Goal: Task Accomplishment & Management: Complete application form

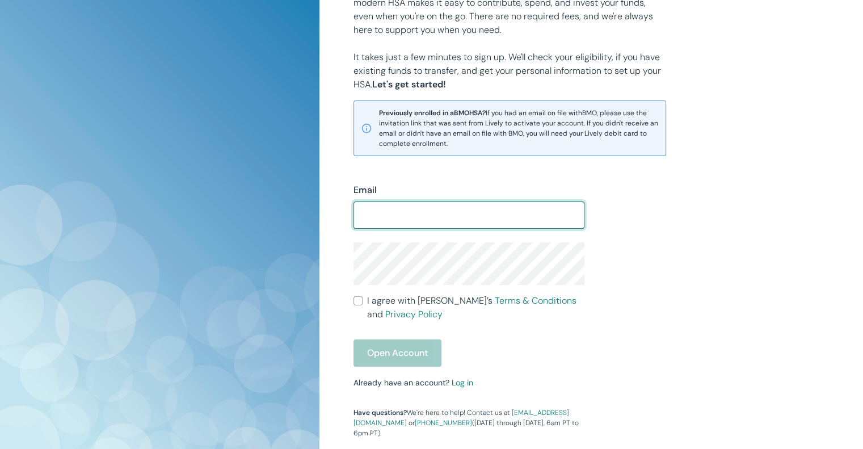
scroll to position [187, 0]
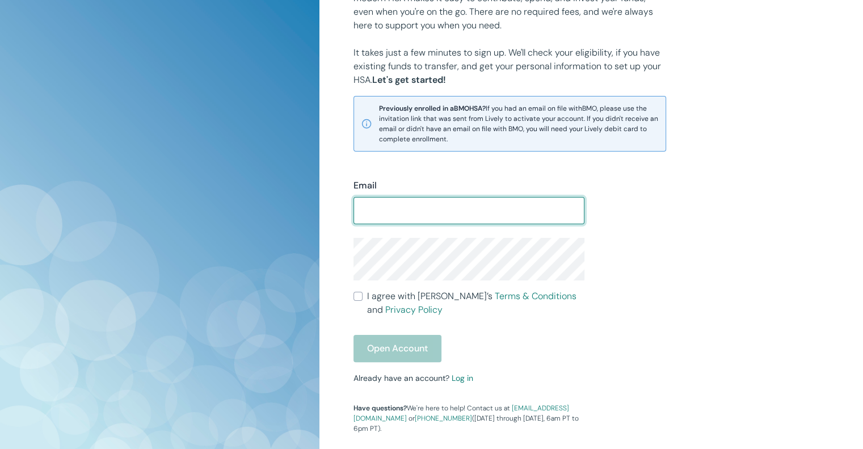
click at [414, 204] on input "Email" at bounding box center [469, 210] width 231 height 23
type input "[EMAIL_ADDRESS][DOMAIN_NAME]"
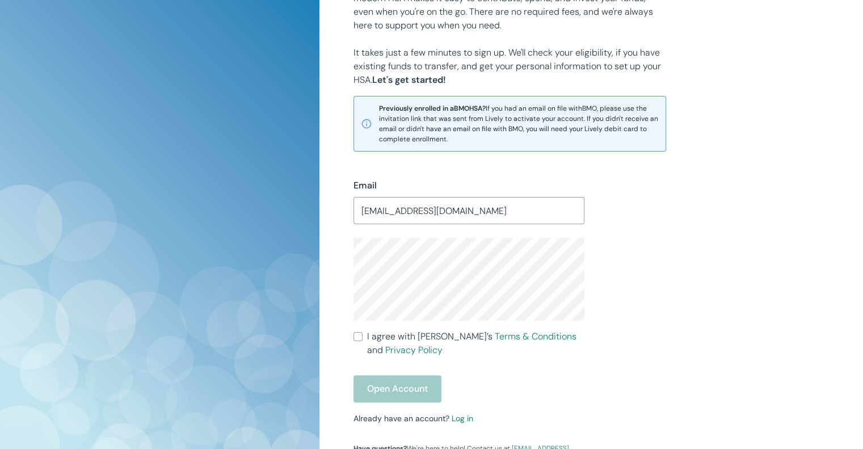
click at [356, 338] on input "I agree with Lively’s Terms & Conditions and Privacy Policy" at bounding box center [358, 336] width 9 height 9
checkbox input "true"
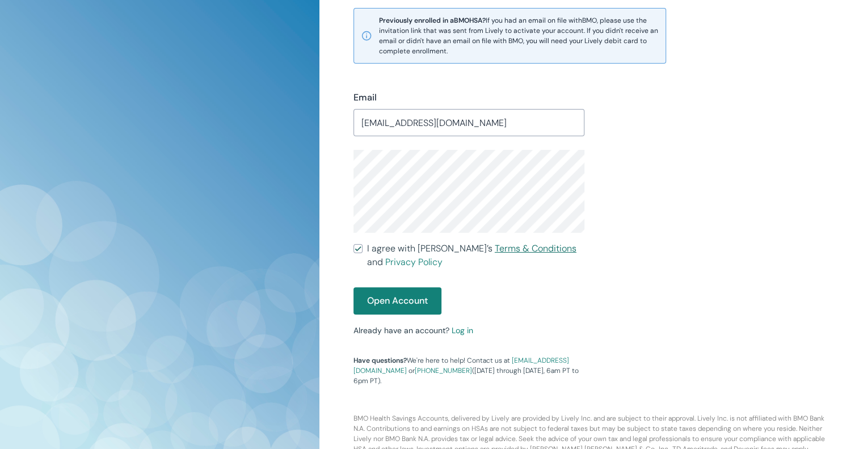
scroll to position [275, 0]
click at [460, 330] on link "Log in" at bounding box center [463, 330] width 22 height 10
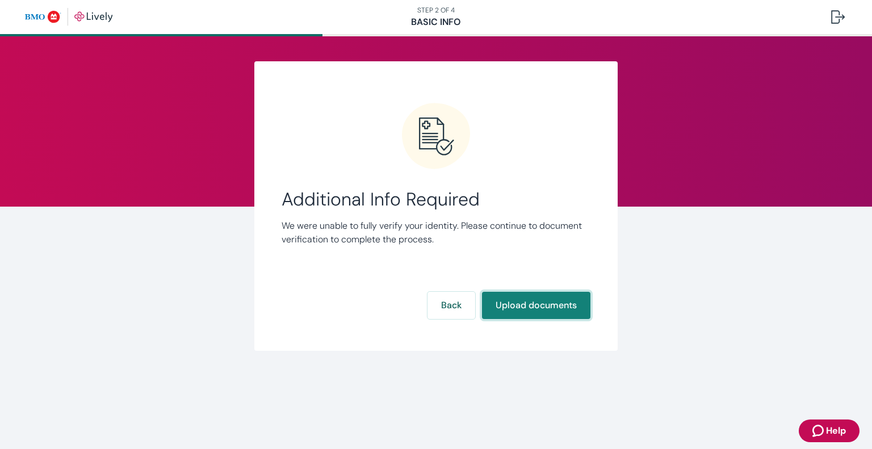
click at [560, 313] on button "Upload documents" at bounding box center [536, 305] width 108 height 27
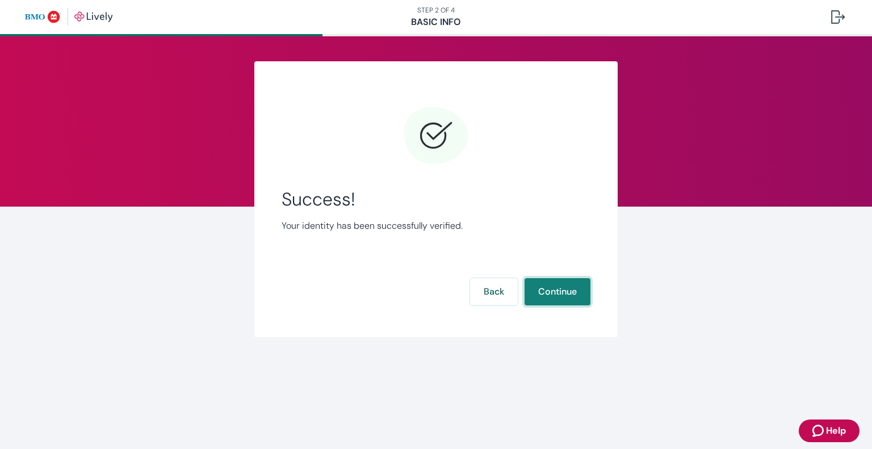
click at [576, 287] on button "Continue" at bounding box center [558, 291] width 66 height 27
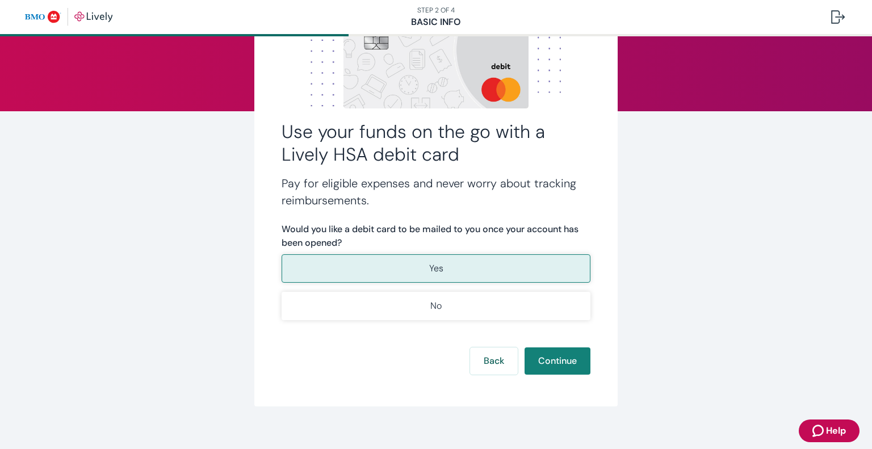
scroll to position [97, 0]
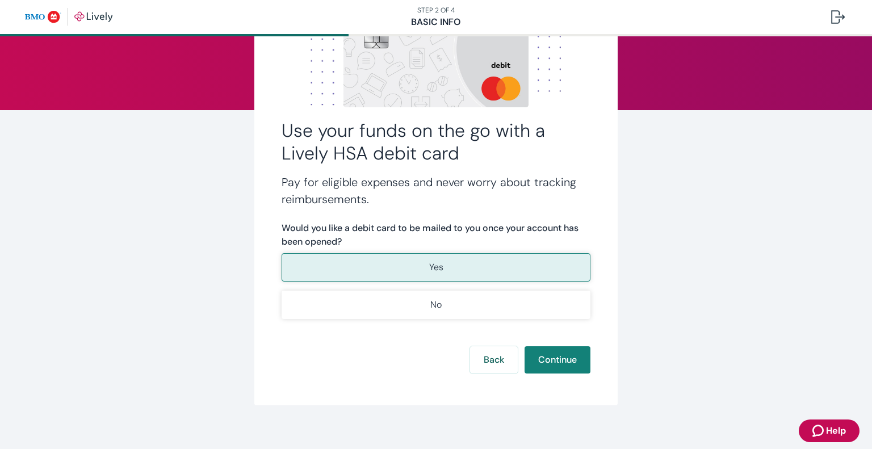
click at [496, 268] on button "Yes" at bounding box center [436, 267] width 309 height 28
click at [552, 363] on button "Continue" at bounding box center [558, 359] width 66 height 27
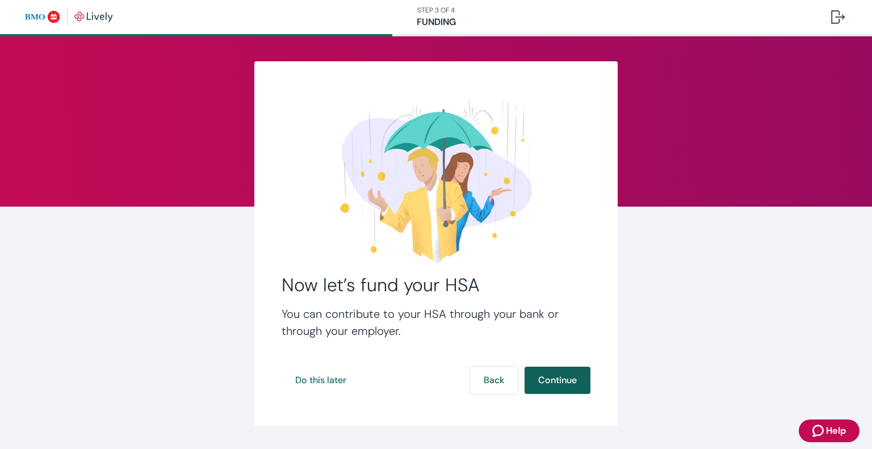
click at [568, 385] on button "Continue" at bounding box center [558, 380] width 66 height 27
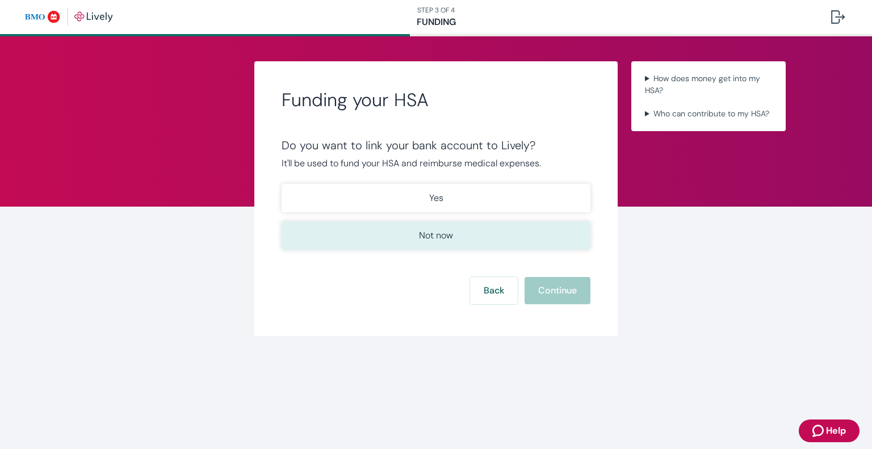
click at [521, 221] on button "Not now" at bounding box center [436, 235] width 309 height 28
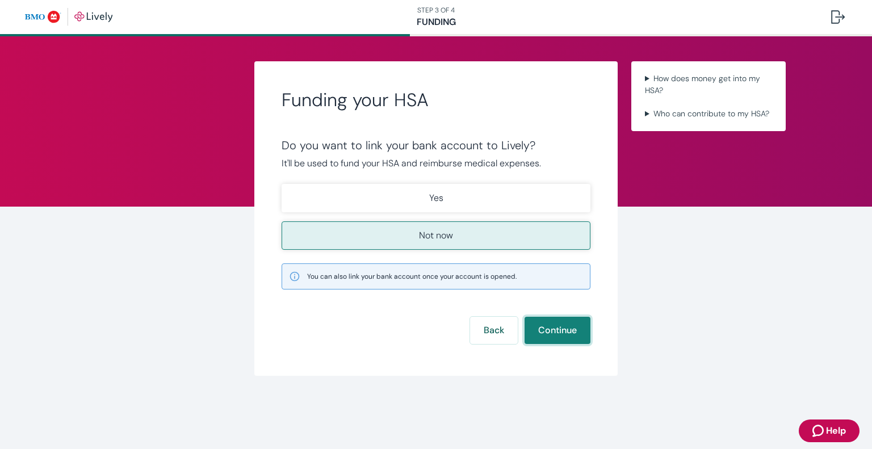
click at [552, 333] on button "Continue" at bounding box center [558, 330] width 66 height 27
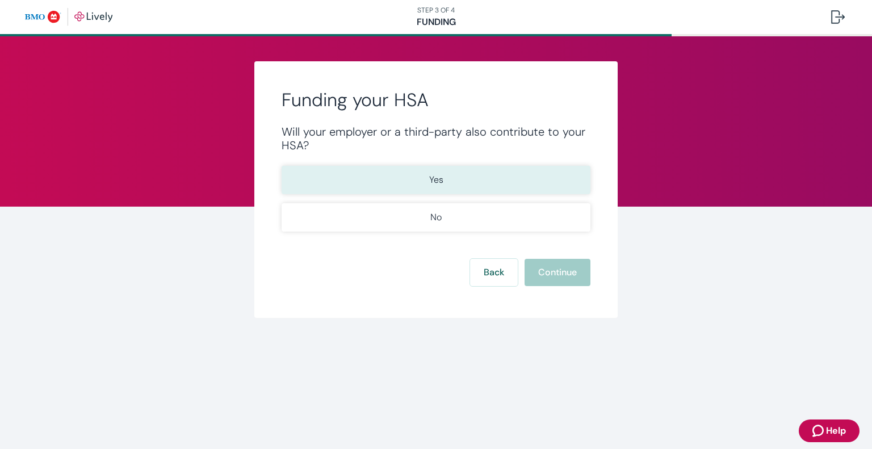
click at [513, 187] on button "Yes" at bounding box center [436, 180] width 309 height 28
click at [544, 267] on button "Continue" at bounding box center [558, 272] width 66 height 27
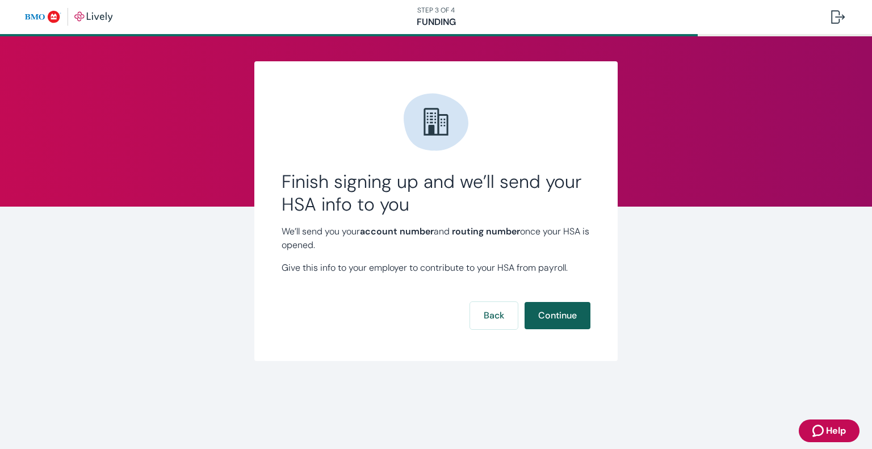
click at [545, 317] on button "Continue" at bounding box center [558, 315] width 66 height 27
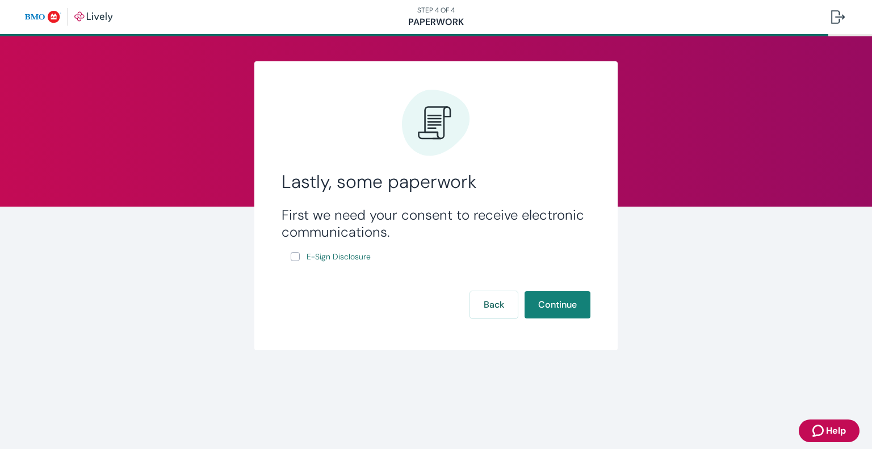
click at [295, 255] on input "E-Sign Disclosure" at bounding box center [295, 256] width 9 height 9
checkbox input "true"
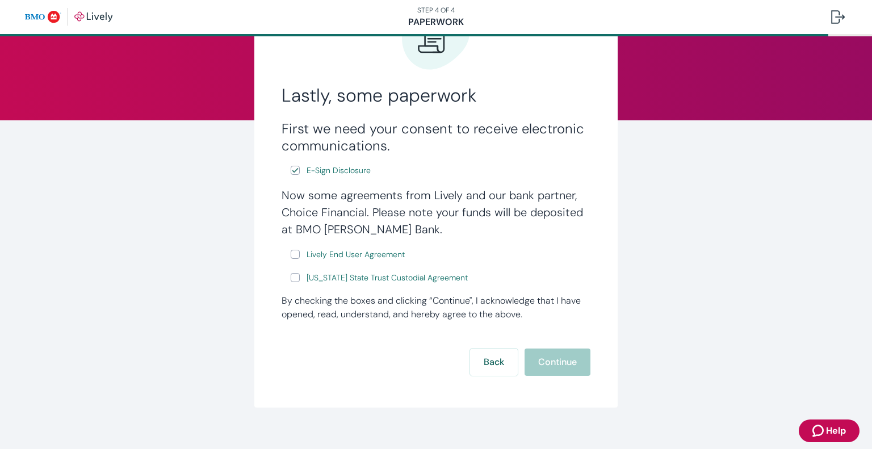
scroll to position [100, 0]
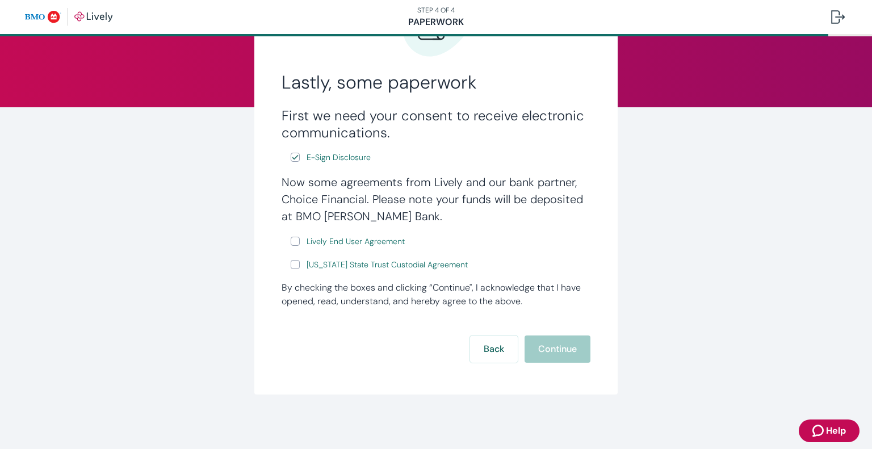
click at [293, 238] on input "Lively End User Agreement" at bounding box center [295, 241] width 9 height 9
checkbox input "true"
click at [291, 263] on input "[US_STATE] State Trust Custodial Agreement" at bounding box center [295, 264] width 9 height 9
checkbox input "true"
click at [543, 345] on button "Continue" at bounding box center [558, 348] width 66 height 27
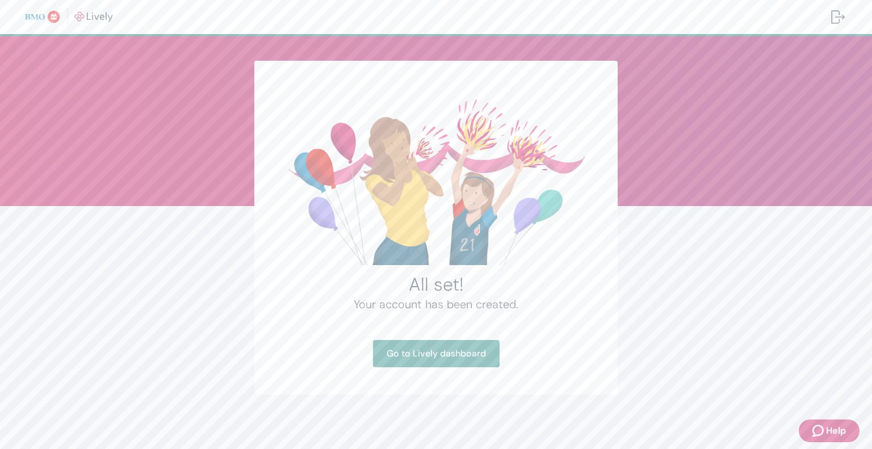
scroll to position [1, 0]
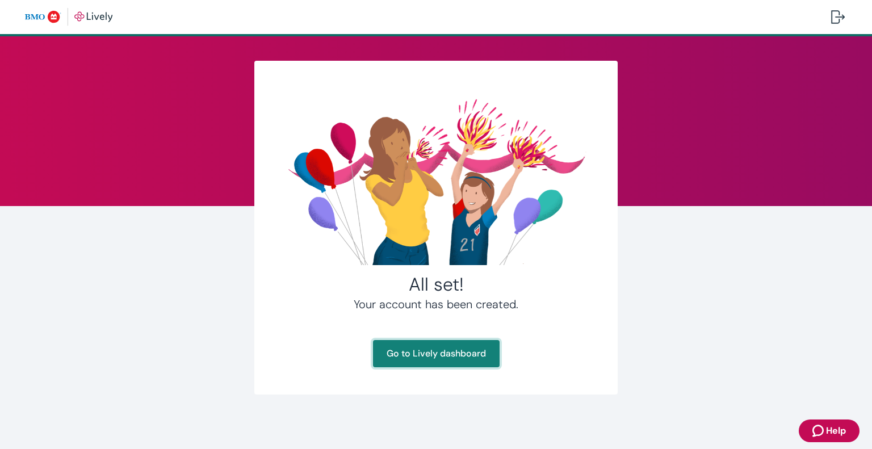
click at [467, 345] on link "Go to Lively dashboard" at bounding box center [436, 353] width 127 height 27
